Goal: Information Seeking & Learning: Learn about a topic

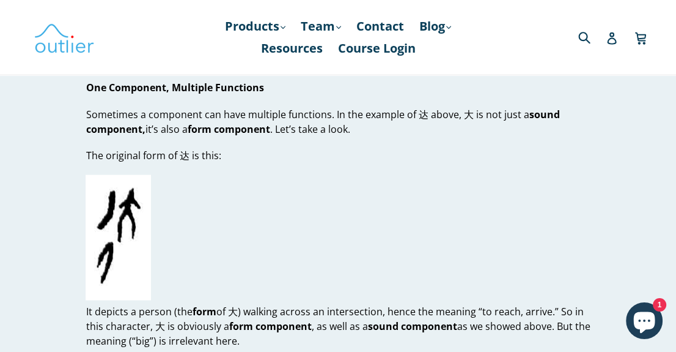
scroll to position [1991, 0]
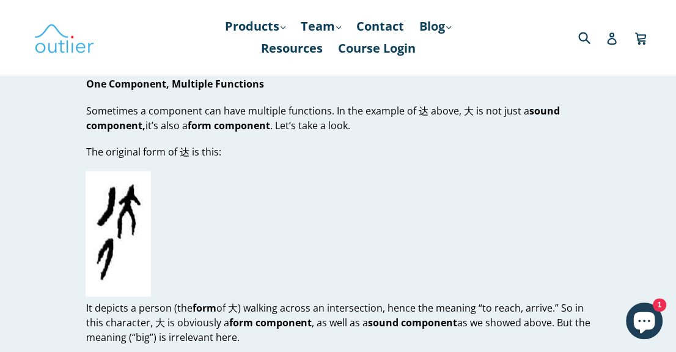
click at [421, 109] on p "Sometimes a component can have multiple functions. In the example of 达 above, 大…" at bounding box center [338, 117] width 504 height 29
click at [423, 108] on p "Sometimes a component can have multiple functions. In the example of 达 above, 大…" at bounding box center [338, 117] width 504 height 29
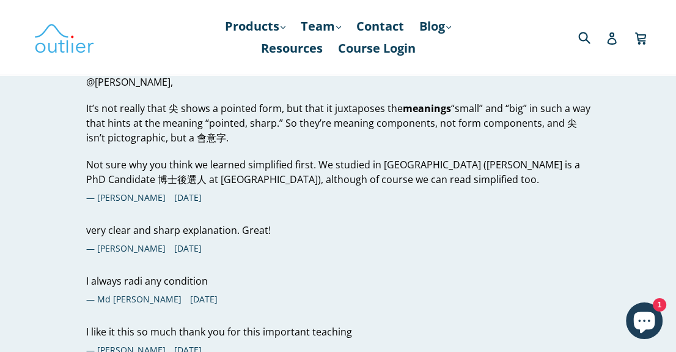
scroll to position [2903, 0]
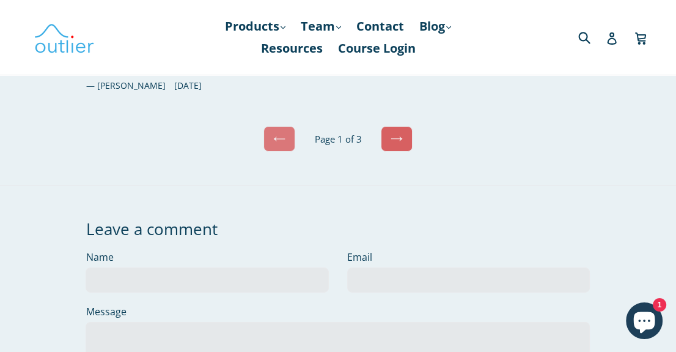
click at [409, 130] on link "Next" at bounding box center [397, 139] width 32 height 26
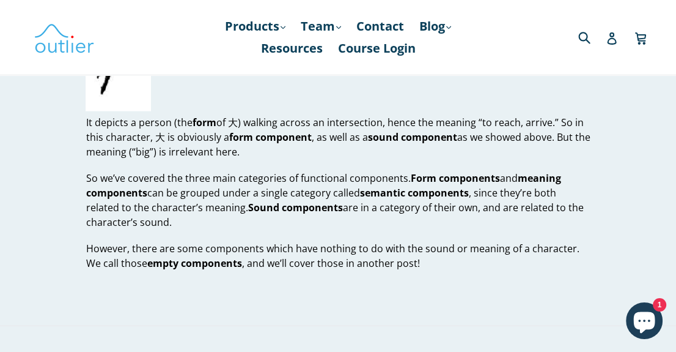
scroll to position [2113, 0]
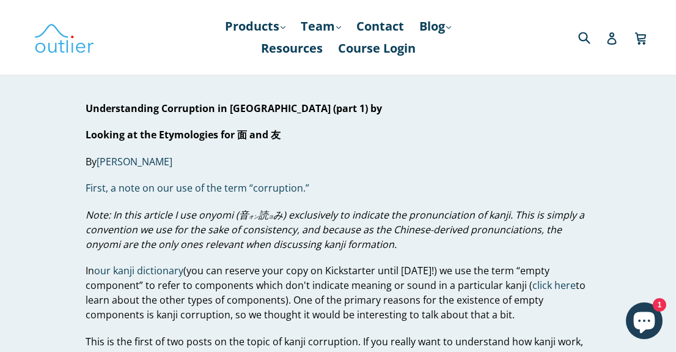
scroll to position [66, 0]
